Goal: Task Accomplishment & Management: Complete application form

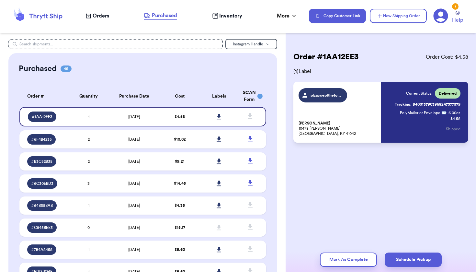
click at [97, 18] on span "Orders" at bounding box center [101, 16] width 17 height 8
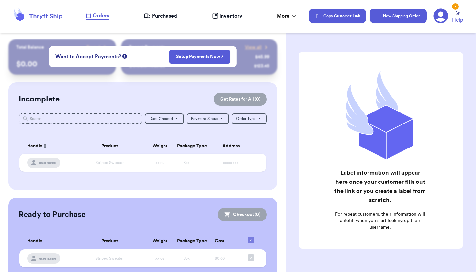
click at [410, 17] on button "New Shipping Order" at bounding box center [398, 16] width 57 height 14
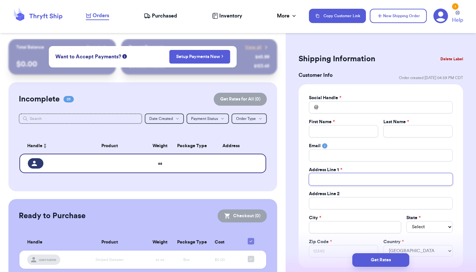
type input "7"
type input "72"
type input "72 W"
type input "72 Wo"
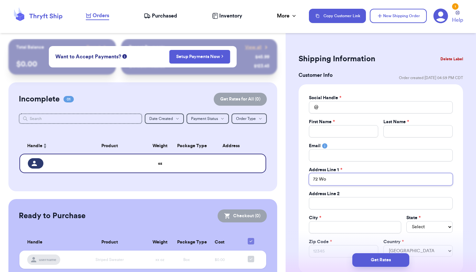
type input "72 Woo"
type input "72 Wood"
type input "72 Woodl"
type input "72 Woodla"
type input "72 Woodlan"
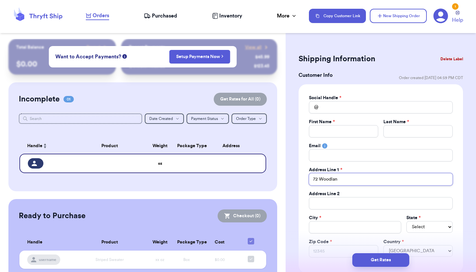
type input "72 Woodland"
type input "72 Woodlands"
type input "[STREET_ADDRESS]"
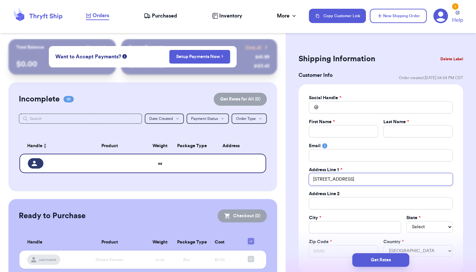
type input "[STREET_ADDRESS]"
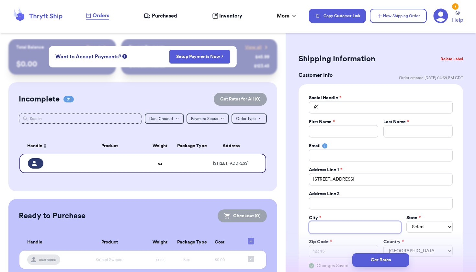
type input "B"
type input "Br"
type input "Bro"
type input "Broc"
type input "[PERSON_NAME]"
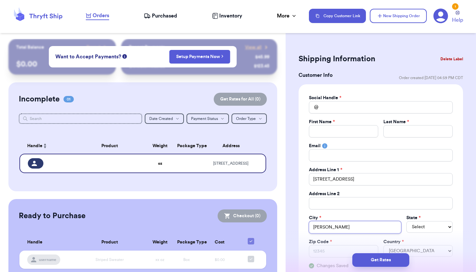
type input "Brockp"
type input "Brockp-"
type input "Brockp-o"
type input "Brockp-or"
type input "Brockp-ort"
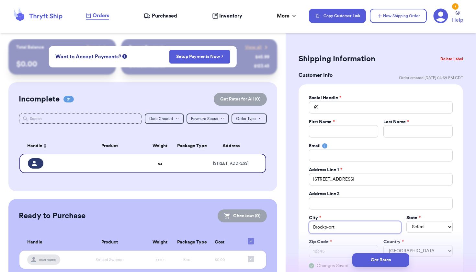
type input "Brockp-or"
type input "Brockp-o"
type input "Brockp-"
type input "Brockp"
type input "Brockpo"
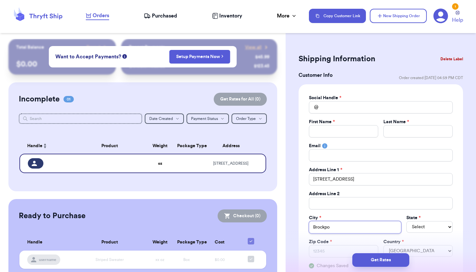
type input "Brockpor"
type input "Brockport"
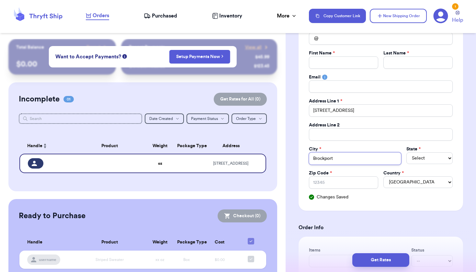
scroll to position [84, 0]
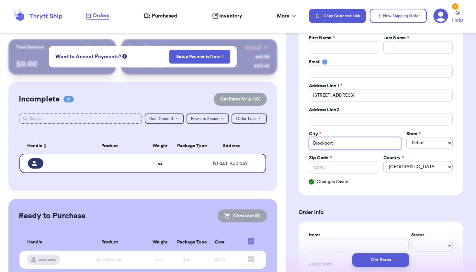
type input "Brockport"
select select "NY"
type input "1"
type input "14"
type input "144"
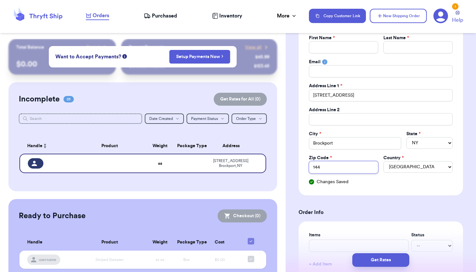
type input "1442"
type input "14420"
type input "D"
type input "Da"
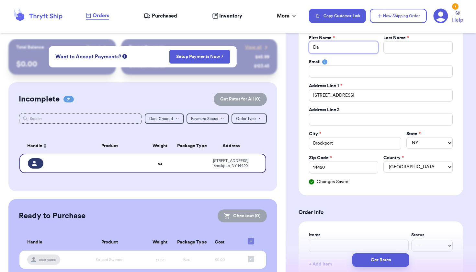
type input "Dar"
type input "[PERSON_NAME]"
type input "Darre"
type input "[PERSON_NAME]"
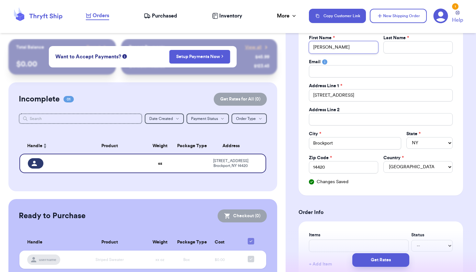
type input "[PERSON_NAME]"
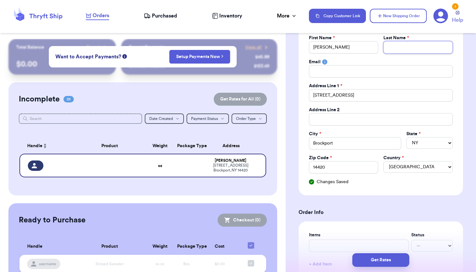
type input "O"
type input "Od"
type input "Odd"
type input "[PERSON_NAME]"
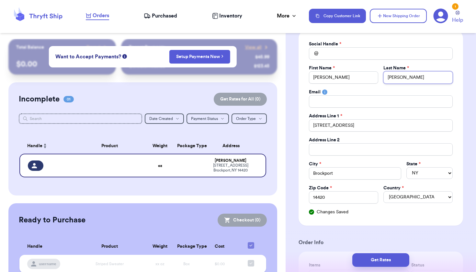
scroll to position [29, 0]
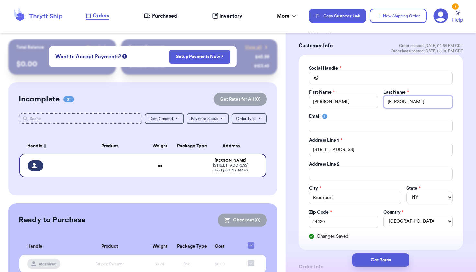
type input "[PERSON_NAME]"
click at [337, 79] on input "Total Amount Paid" at bounding box center [381, 78] width 144 height 12
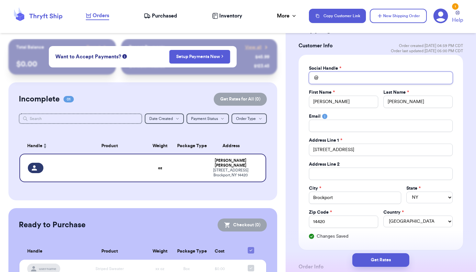
type input "o"
type input "od"
type input "odd"
type input "[PERSON_NAME]"
type input "oddod"
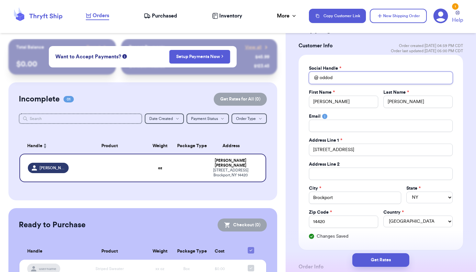
type input "oddoda"
type input "oddodar"
type input "oddodarr"
type input "oddodarre"
type input "oddodarrel"
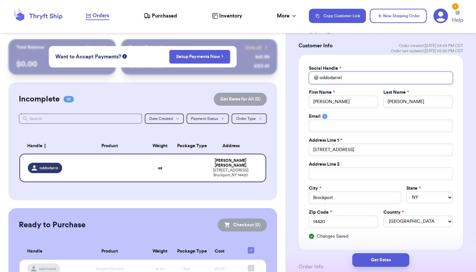
type input "oddodarrell"
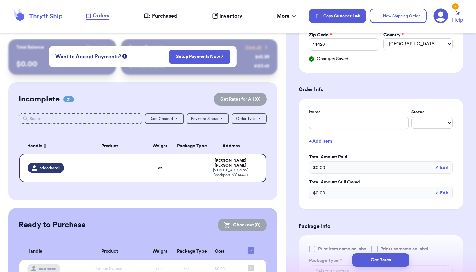
scroll to position [240, 0]
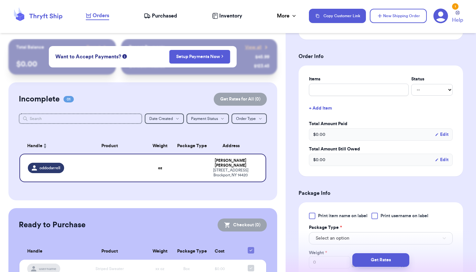
type input "oddodarrell"
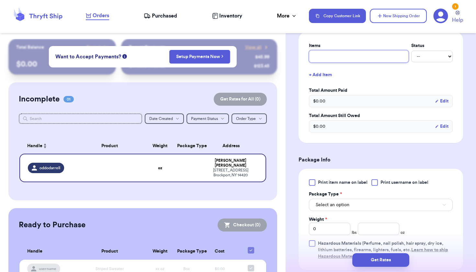
scroll to position [325, 0]
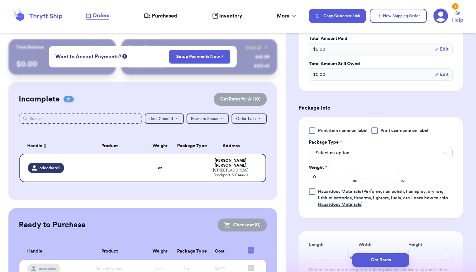
click at [340, 151] on span "Select an option" at bounding box center [333, 153] width 34 height 6
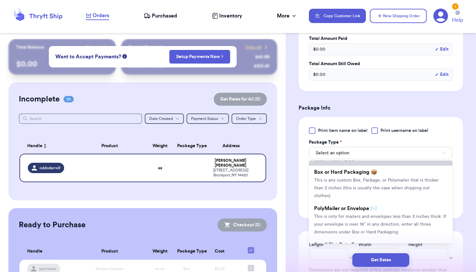
scroll to position [50, 0]
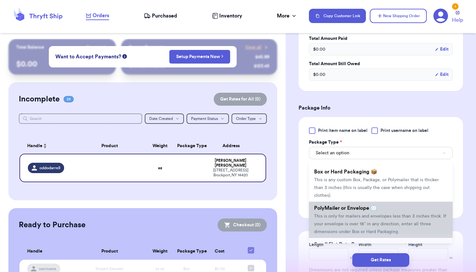
click at [340, 213] on li "PolyMailer or Envelope ✉️ This is only for mailers and envelopes less than 3 in…" at bounding box center [381, 220] width 144 height 36
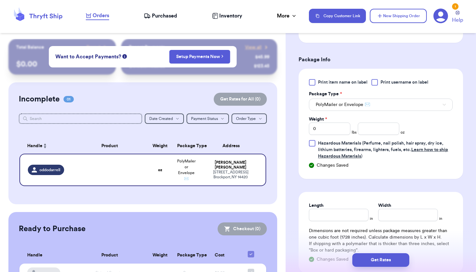
scroll to position [395, 0]
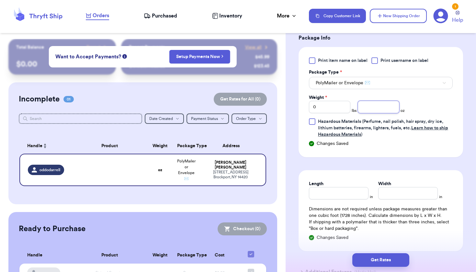
click at [382, 107] on input "number" at bounding box center [378, 107] width 41 height 12
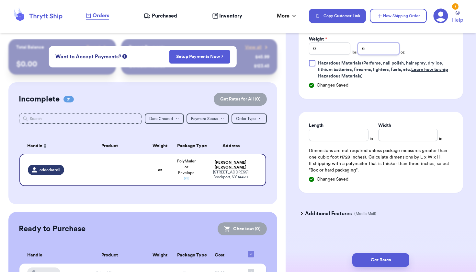
scroll to position [453, 0]
type input "6"
click at [360, 132] on input "Length" at bounding box center [339, 135] width 60 height 12
type input "8"
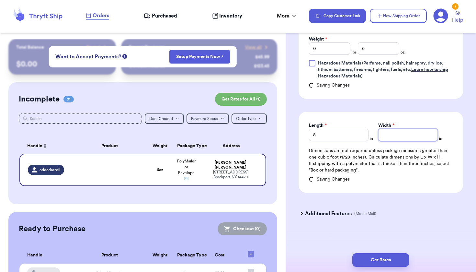
click at [399, 136] on input "Width *" at bounding box center [408, 135] width 60 height 12
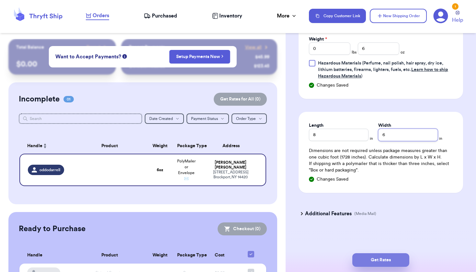
type input "6"
click at [386, 261] on button "Get Rates" at bounding box center [380, 260] width 57 height 14
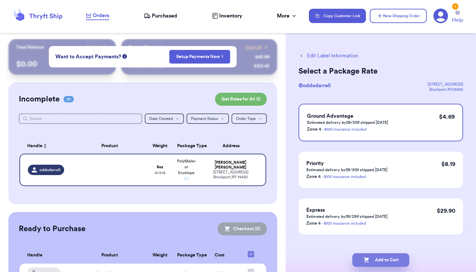
click at [386, 260] on button "Add to Cart" at bounding box center [380, 260] width 57 height 14
checkbox input "true"
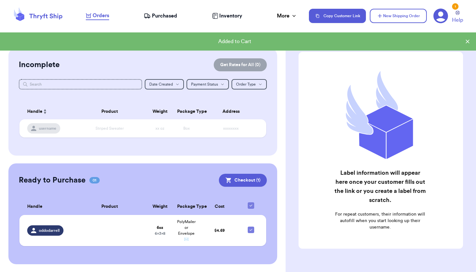
scroll to position [34, 0]
